Goal: Navigation & Orientation: Find specific page/section

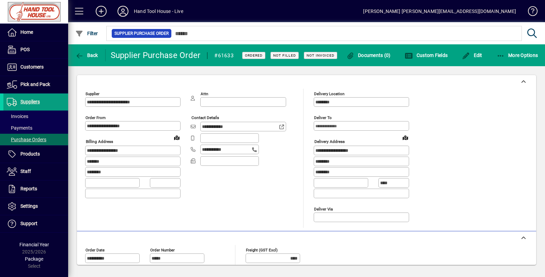
scroll to position [156, 0]
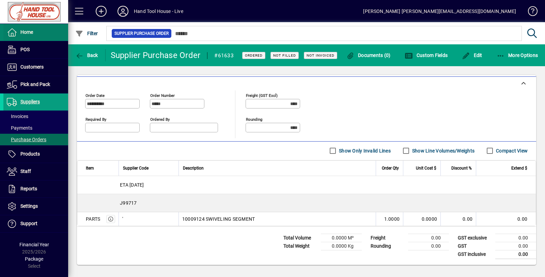
click at [22, 31] on span "Home" at bounding box center [26, 31] width 13 height 5
